Goal: Check status: Check status

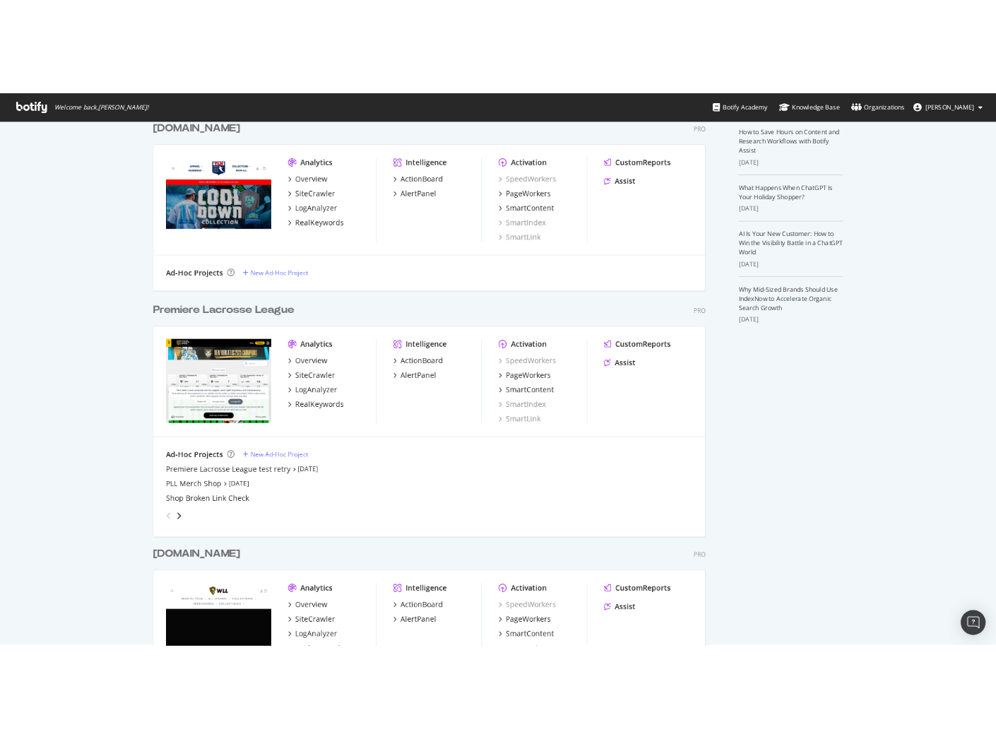
scroll to position [433, 0]
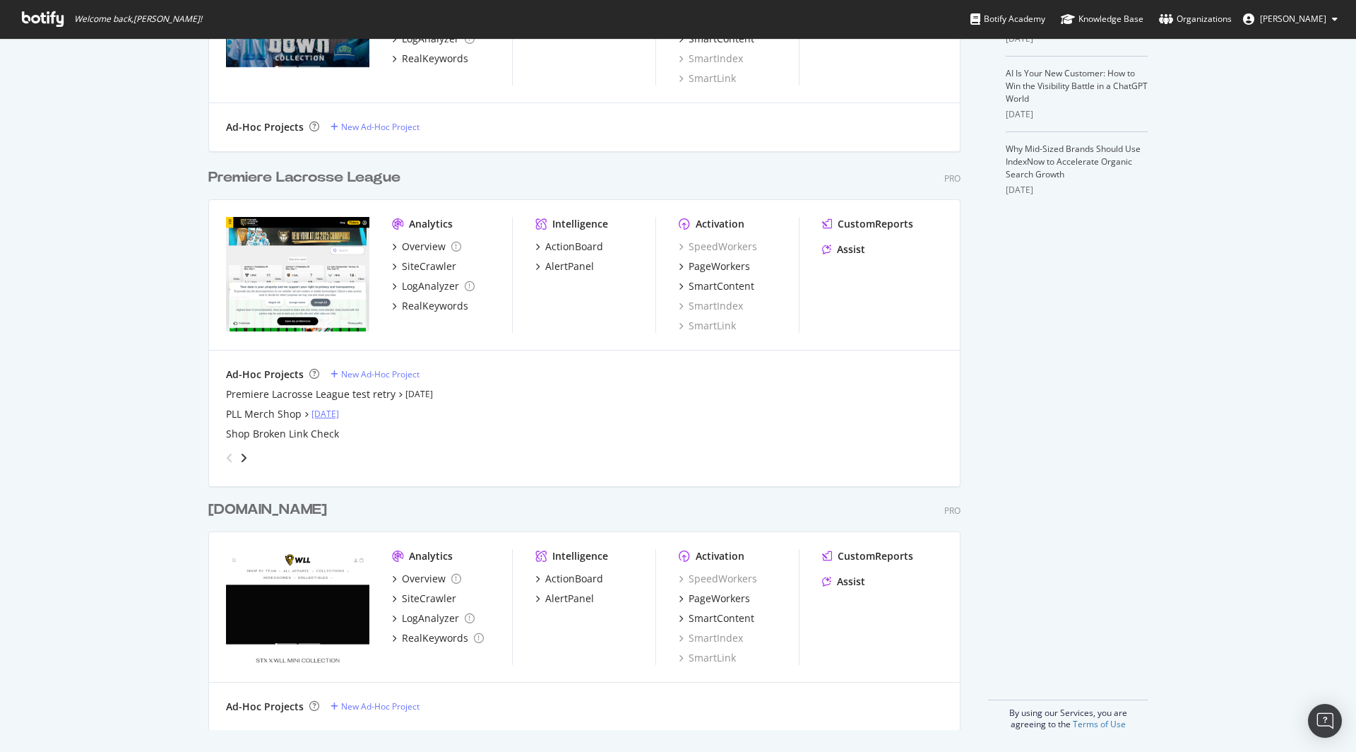
click at [319, 411] on link "[DATE]" at bounding box center [326, 414] width 28 height 12
